Goal: Transaction & Acquisition: Purchase product/service

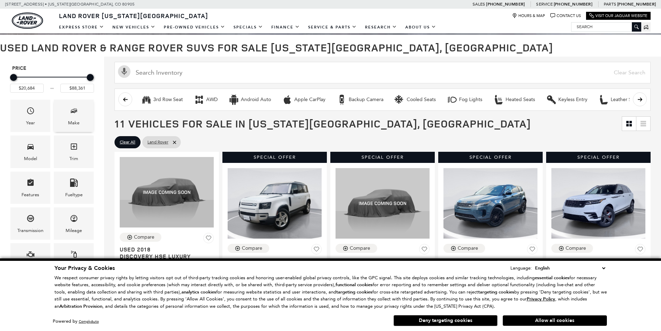
click at [71, 113] on icon "Make" at bounding box center [74, 111] width 8 height 8
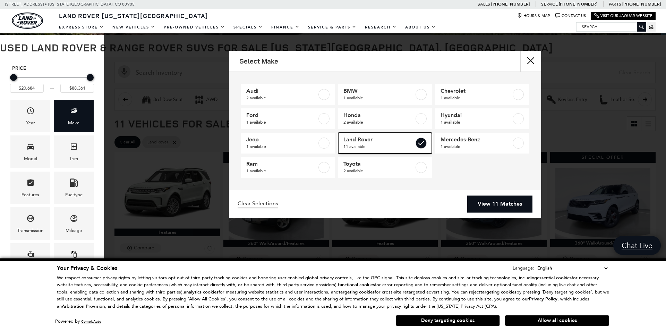
click at [421, 144] on label at bounding box center [421, 142] width 11 height 11
type input "$20,131"
checkbox input "false"
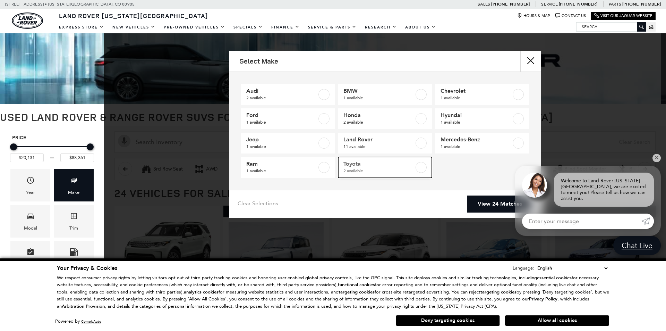
click at [419, 165] on label at bounding box center [421, 167] width 11 height 11
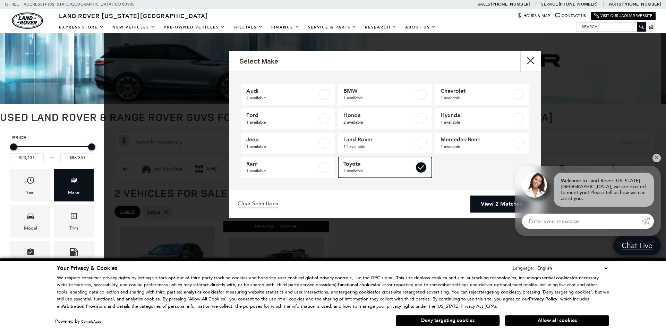
type input "$31,967"
type input "$49,225"
checkbox input "true"
click at [657, 162] on link "✕" at bounding box center [657, 158] width 8 height 8
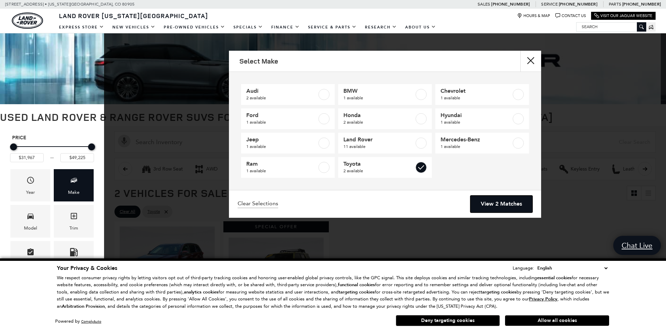
click at [500, 206] on link "View 2 Matches" at bounding box center [501, 203] width 62 height 17
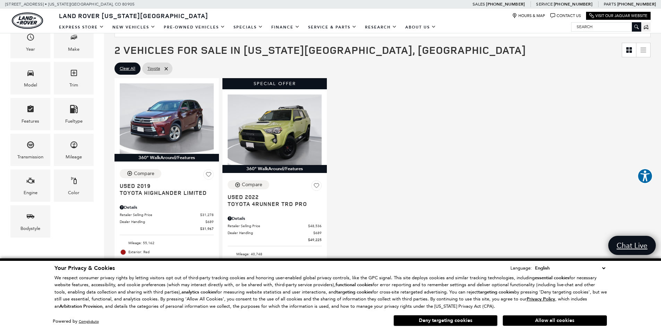
scroll to position [69, 0]
